Goal: Obtain resource: Download file/media

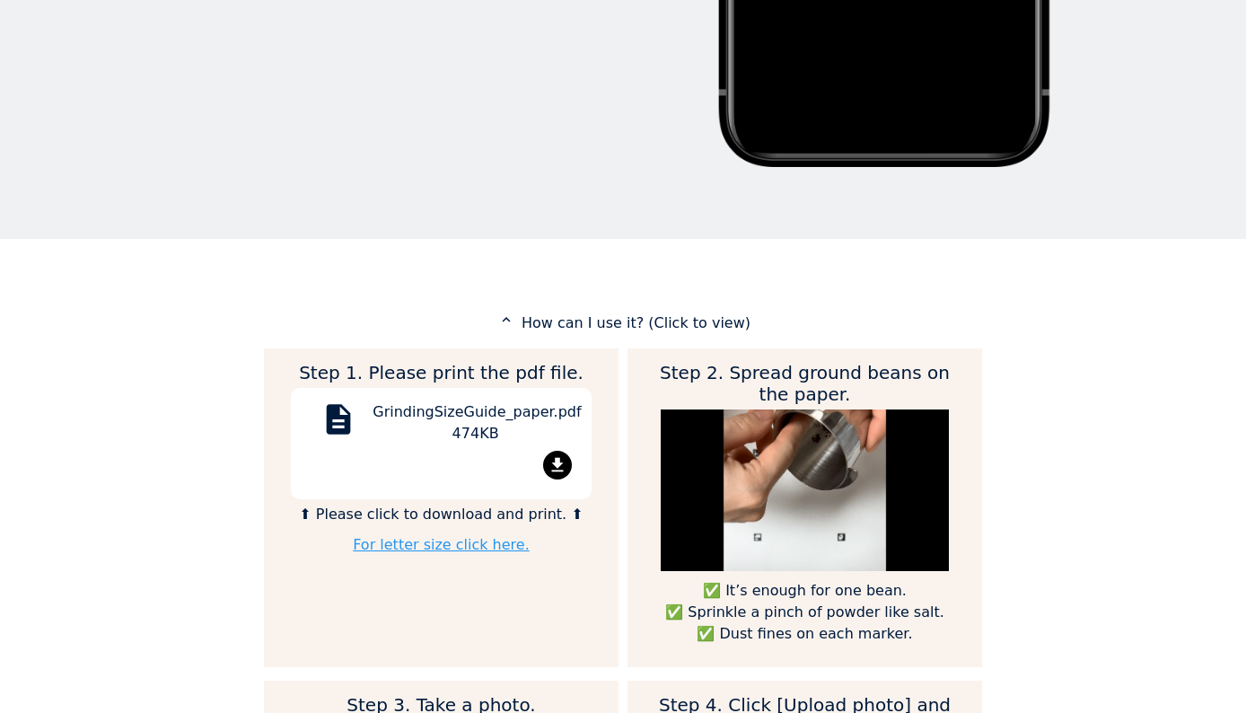
scroll to position [718, 0]
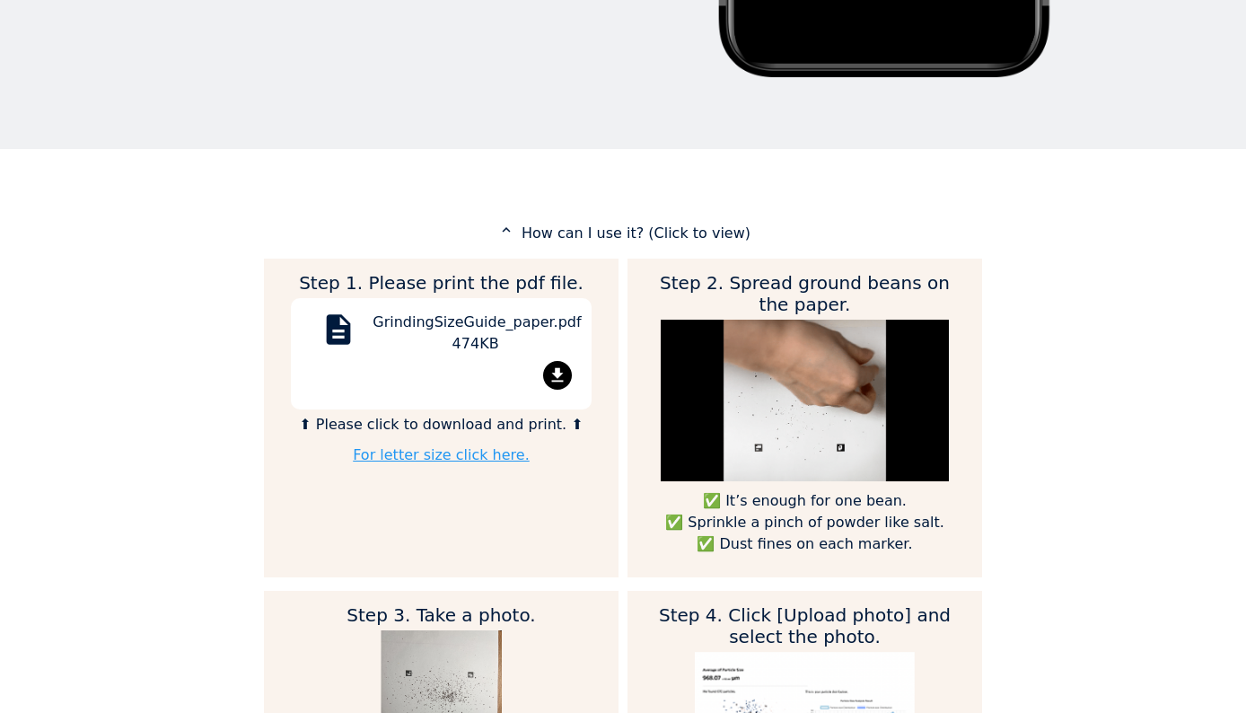
click at [555, 373] on mat-icon "file_download" at bounding box center [557, 375] width 29 height 29
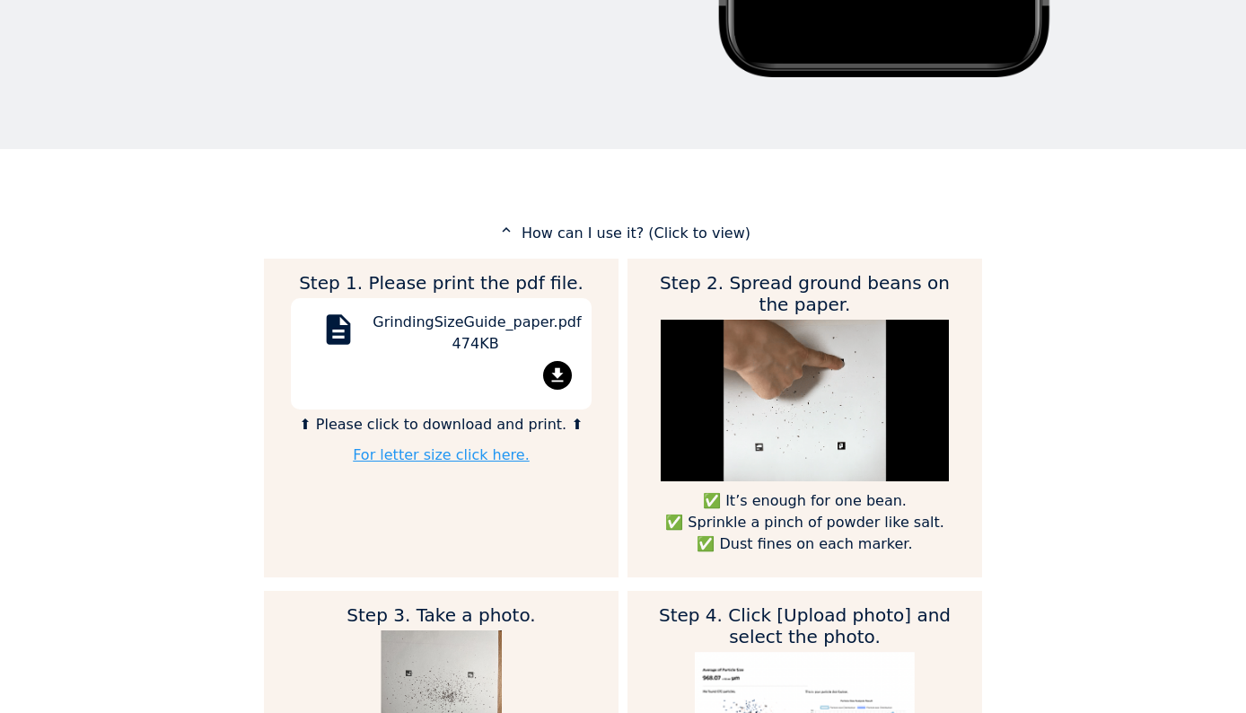
click at [447, 453] on link "For letter size click here." at bounding box center [441, 454] width 177 height 17
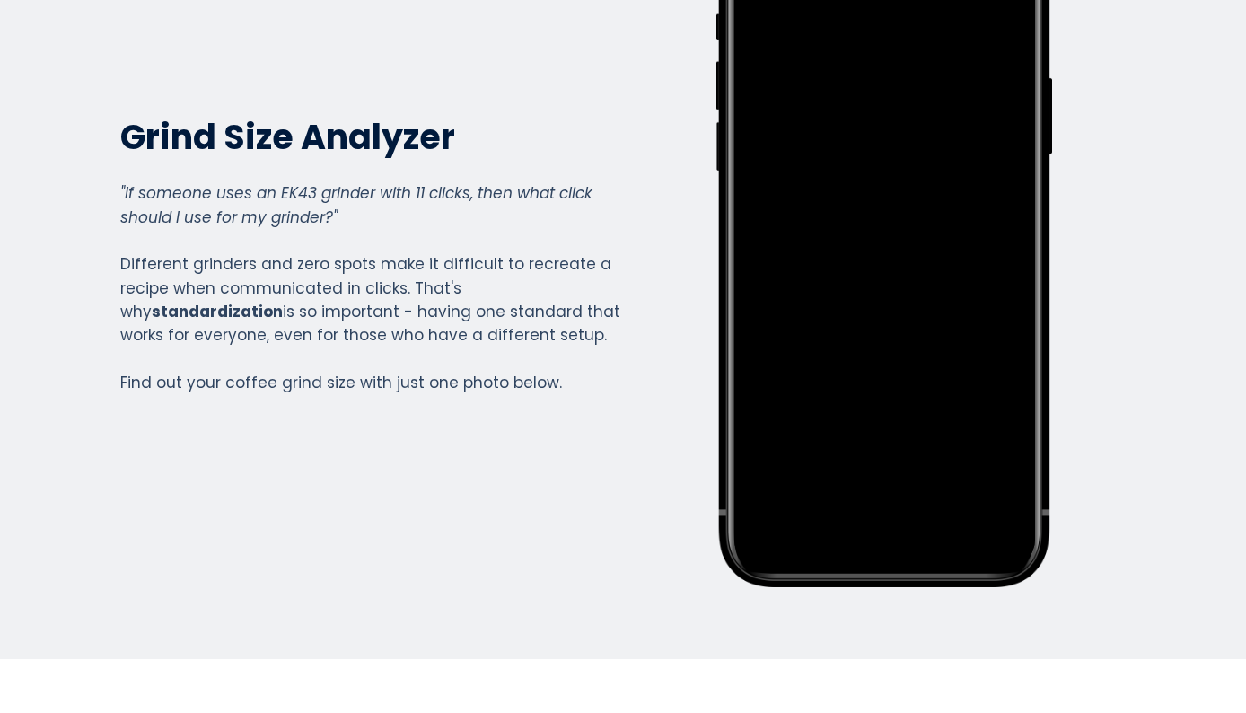
scroll to position [0, 0]
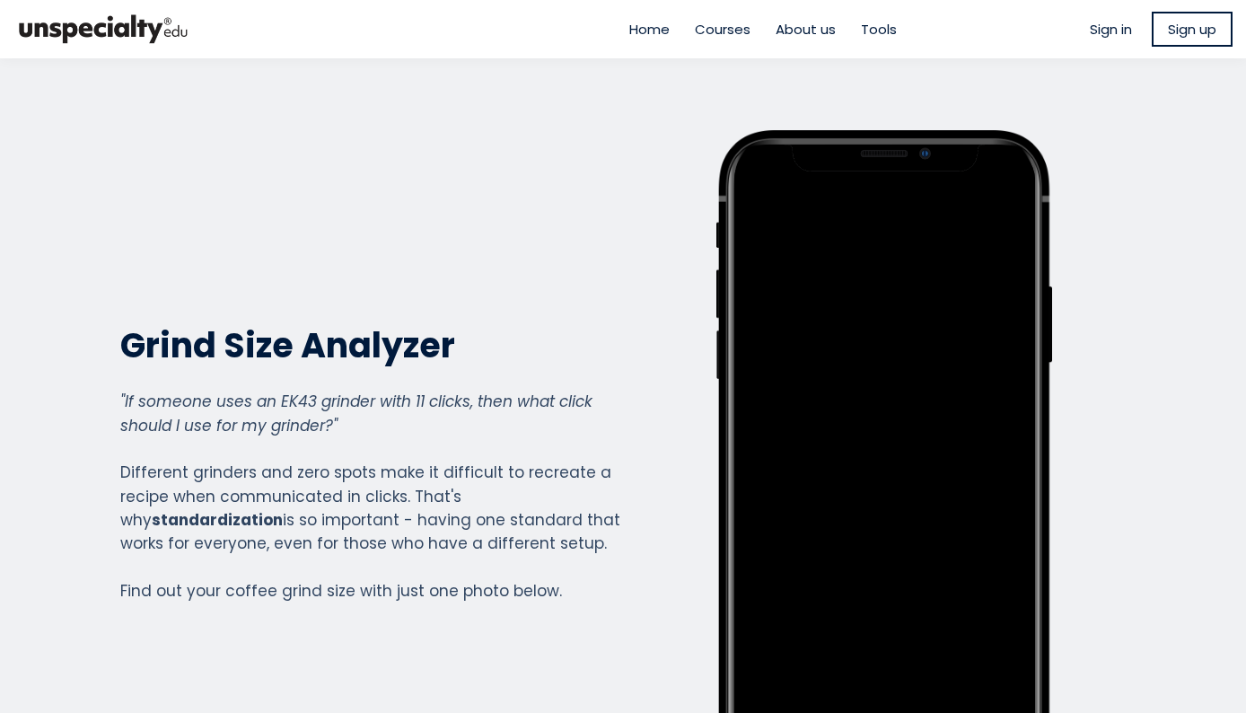
click at [629, 37] on span "Home" at bounding box center [649, 29] width 40 height 21
